Goal: Task Accomplishment & Management: Use online tool/utility

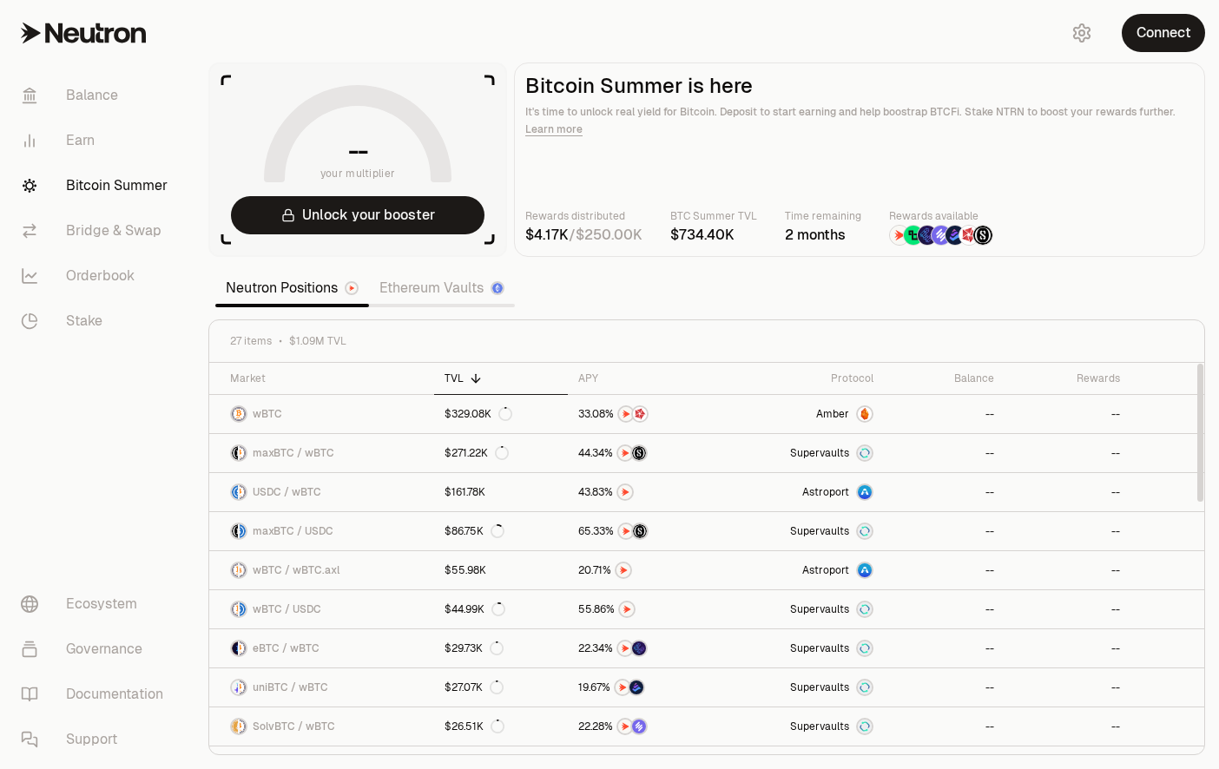
click at [752, 332] on div "27 items $1.09M TVL" at bounding box center [706, 341] width 995 height 43
click at [693, 316] on section "-- your multiplier Unlock your booster Bitcoin Summer is here It's time to unlo…" at bounding box center [706, 384] width 1024 height 769
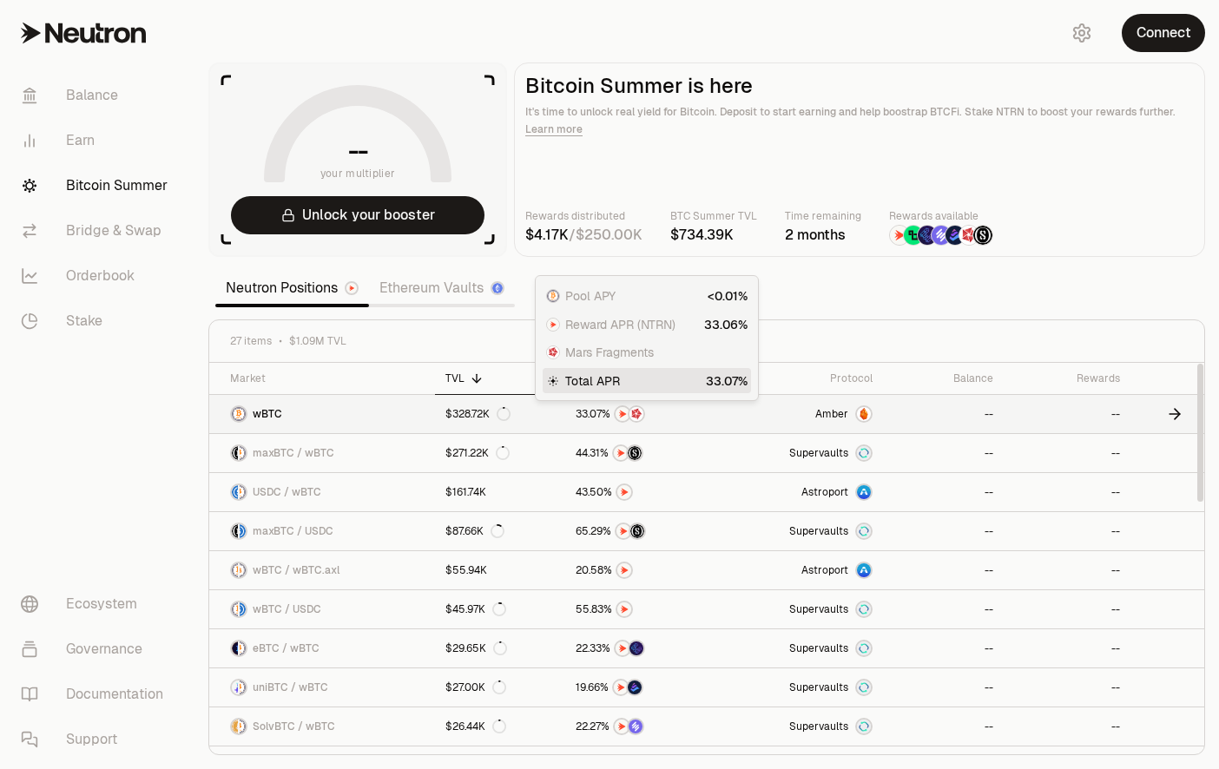
click at [590, 420] on span "0" at bounding box center [592, 414] width 7 height 13
